Goal: Navigation & Orientation: Go to known website

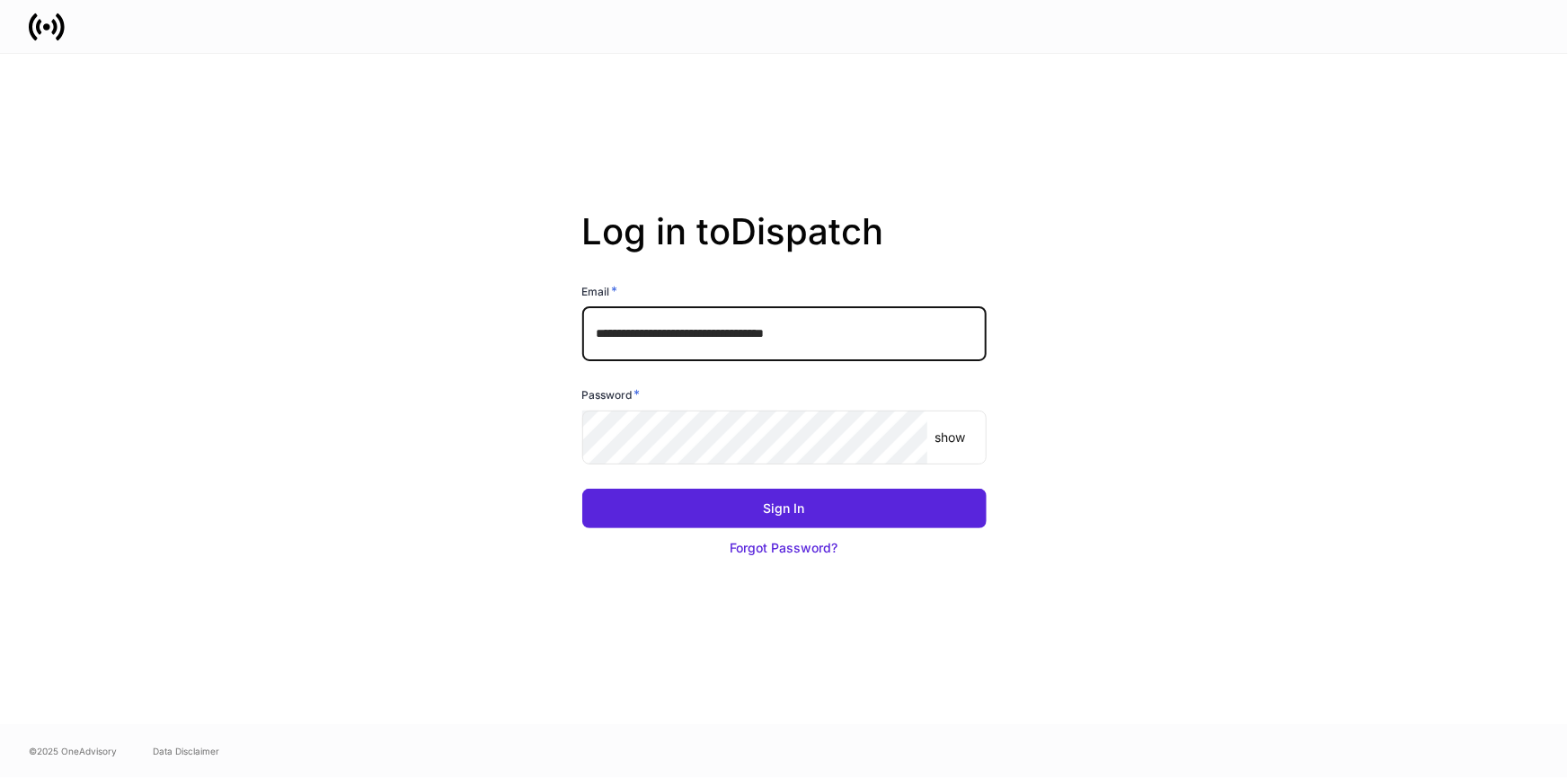
click at [755, 323] on input "**********" at bounding box center [784, 335] width 405 height 54
type input "**********"
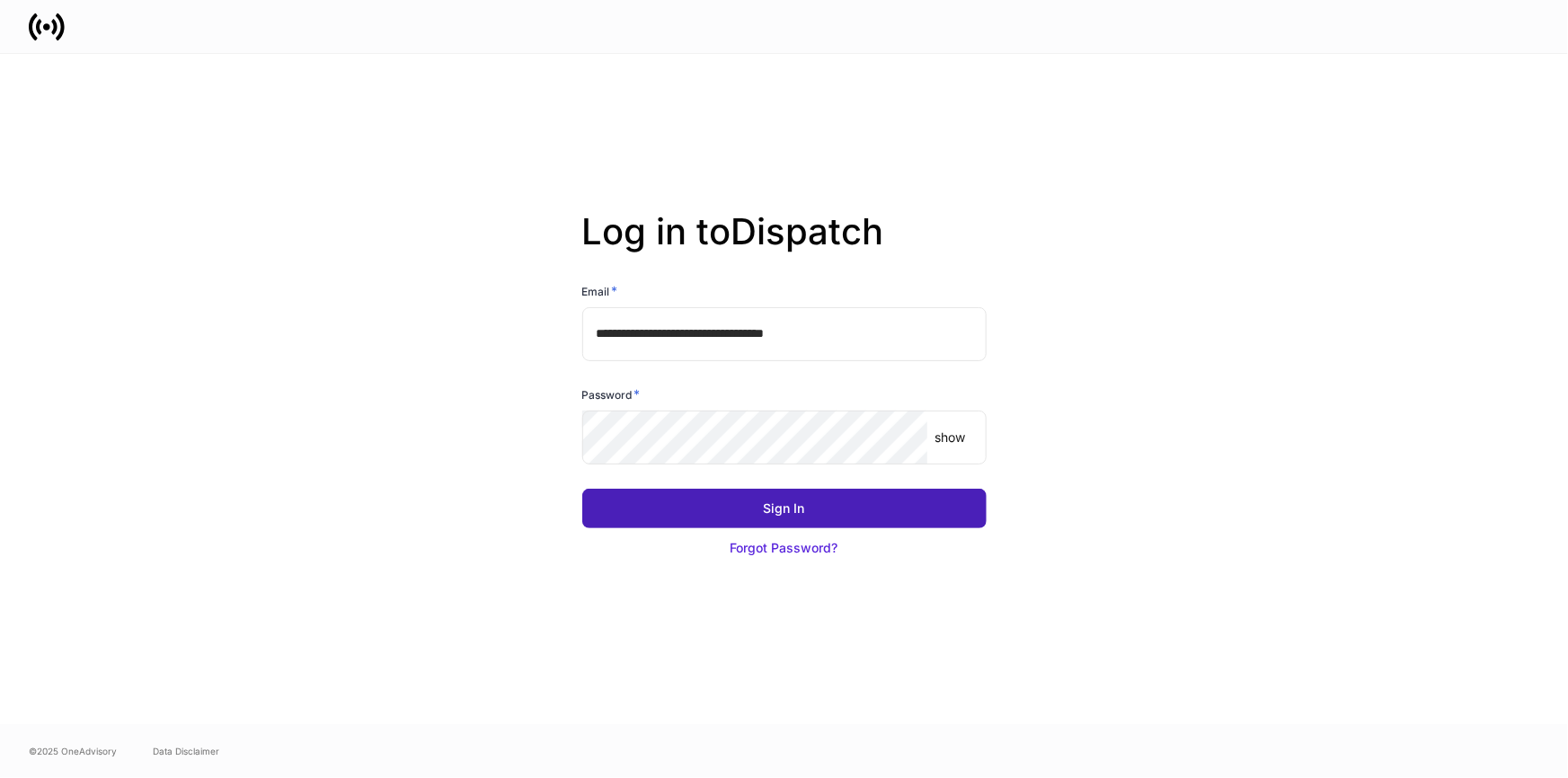
click at [707, 507] on button "Sign In" at bounding box center [784, 508] width 405 height 40
